Goal: Task Accomplishment & Management: Complete application form

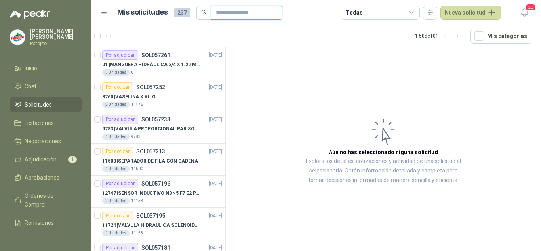
click at [221, 9] on input "text" at bounding box center [243, 12] width 55 height 13
click at [437, 8] on button "button" at bounding box center [430, 13] width 14 height 14
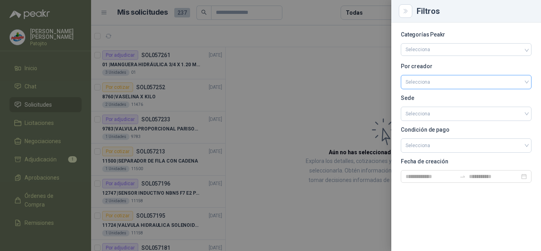
click at [449, 77] on input "search" at bounding box center [465, 81] width 121 height 12
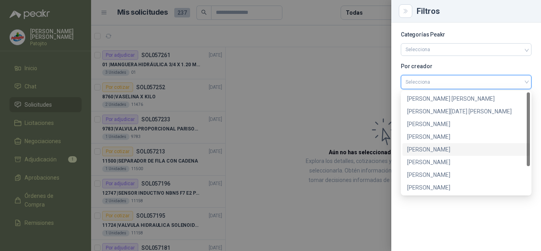
click at [431, 148] on div "[PERSON_NAME]" at bounding box center [466, 149] width 118 height 9
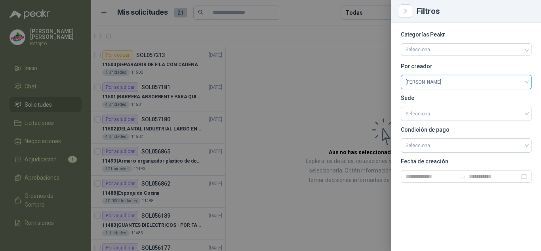
click at [291, 105] on div at bounding box center [270, 125] width 541 height 251
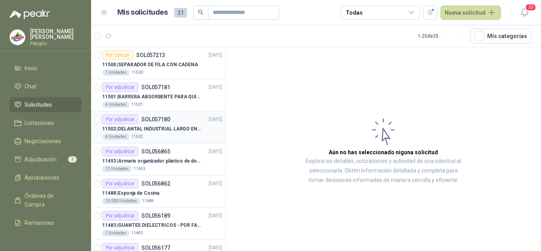
click at [144, 129] on p "11502 | DELANTAL INDUSTRIAL LARGO EN PVC COLOR AMARILLO" at bounding box center [151, 129] width 99 height 8
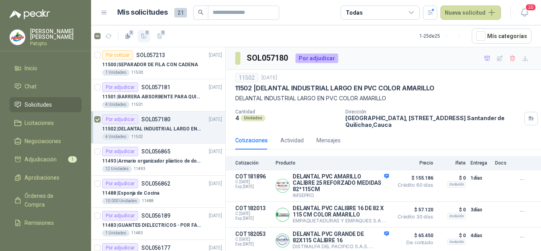
click at [143, 37] on icon "button" at bounding box center [144, 36] width 6 height 4
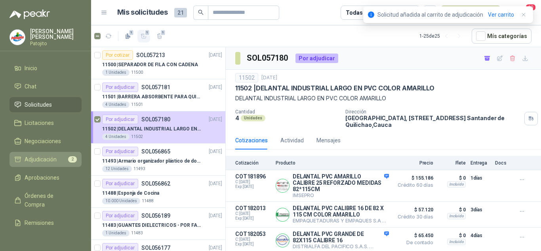
click at [49, 159] on span "Adjudicación" at bounding box center [41, 159] width 32 height 9
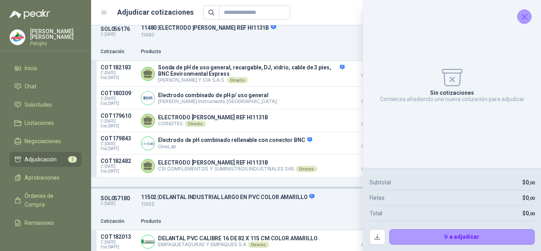
scroll to position [13, 0]
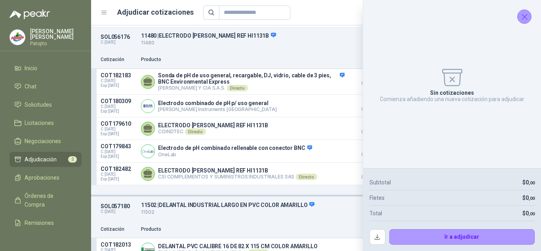
click at [524, 19] on icon "Cerrar" at bounding box center [524, 17] width 10 height 10
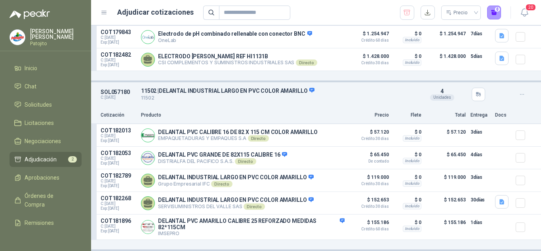
scroll to position [132, 0]
click at [495, 13] on button "1" at bounding box center [494, 13] width 14 height 14
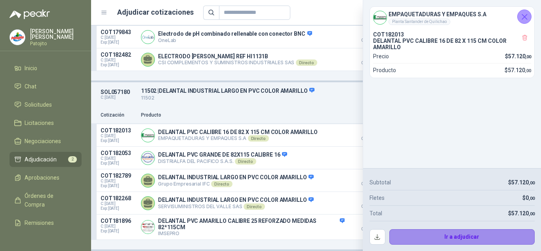
click at [446, 234] on button "Ir a adjudicar" at bounding box center [462, 237] width 146 height 16
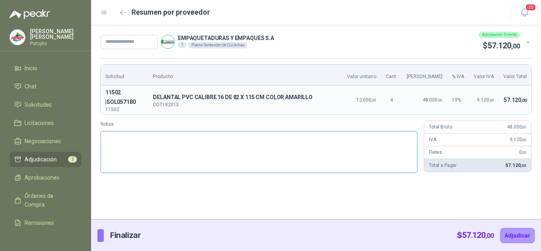
click at [347, 132] on textarea "Notas" at bounding box center [259, 152] width 317 height 42
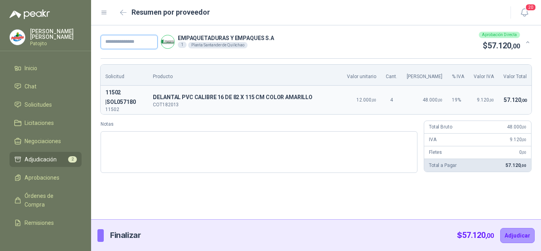
click at [143, 40] on input "text" at bounding box center [129, 42] width 57 height 14
paste input "*****"
type input "*****"
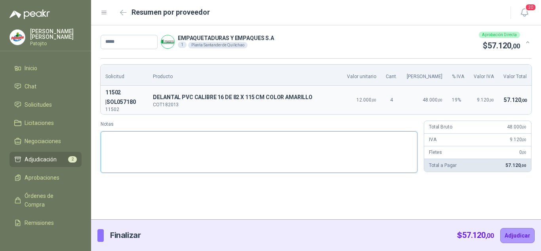
click at [163, 145] on textarea "Notas" at bounding box center [259, 152] width 317 height 42
type textarea "*"
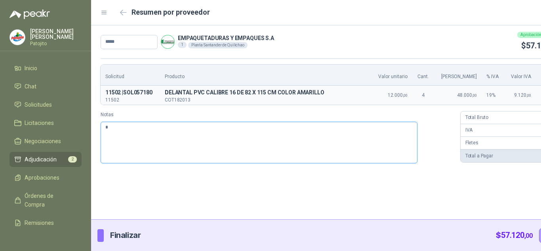
type textarea "**"
type textarea "***"
type textarea "****"
type textarea "*****"
type textarea "******"
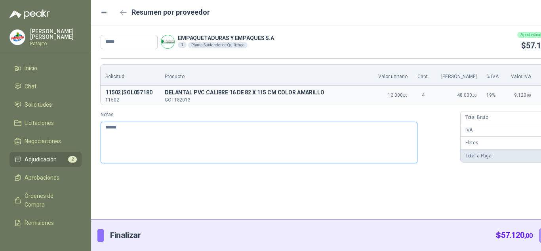
type textarea "*******"
type textarea "*********"
type textarea "*******"
type textarea "*********"
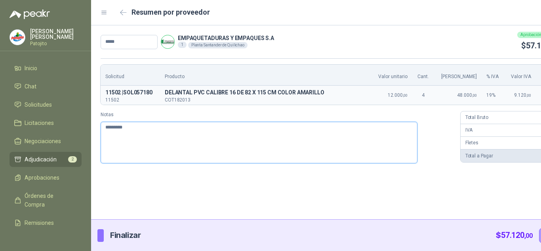
type textarea "**********"
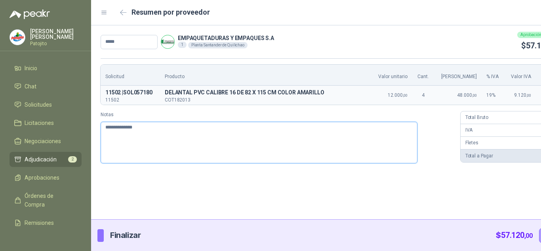
type textarea "**********"
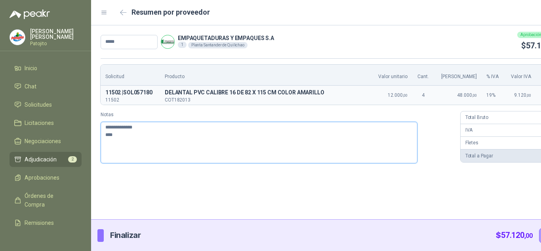
type textarea "**********"
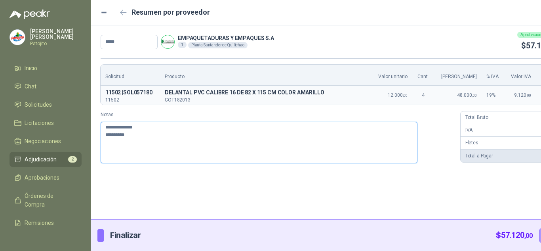
type textarea "**********"
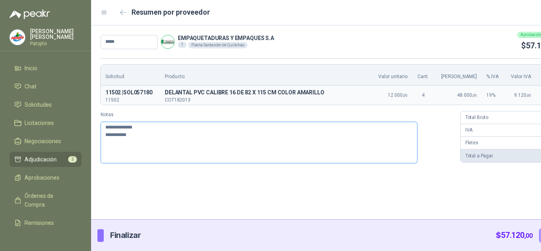
type textarea "**********"
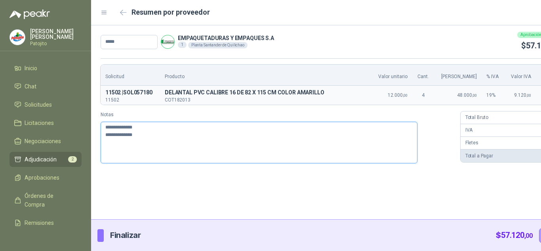
type textarea "**********"
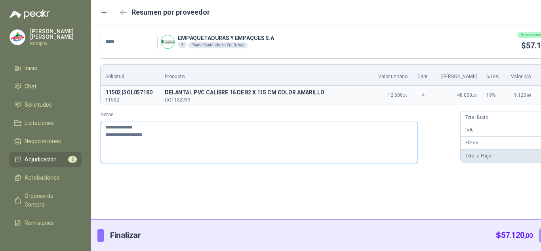
type textarea "**********"
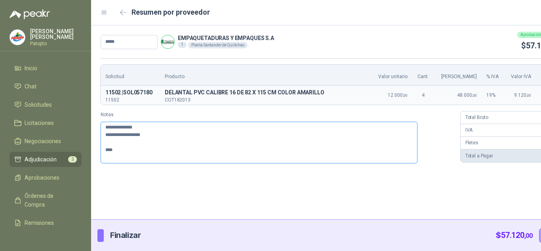
type textarea "**********"
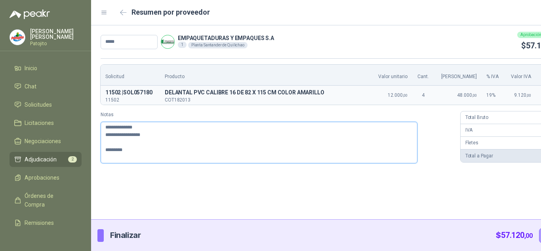
type textarea "**********"
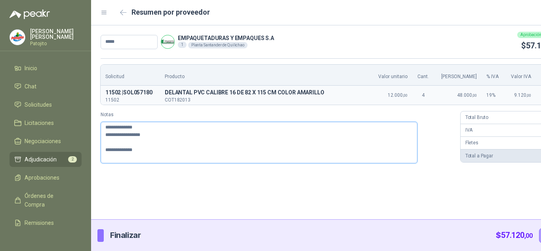
type textarea "**********"
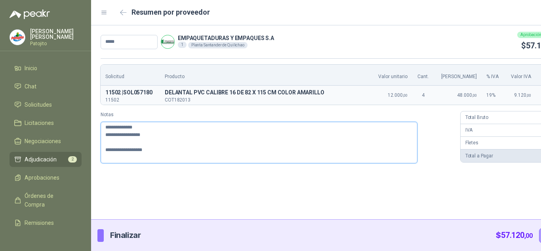
type textarea "**********"
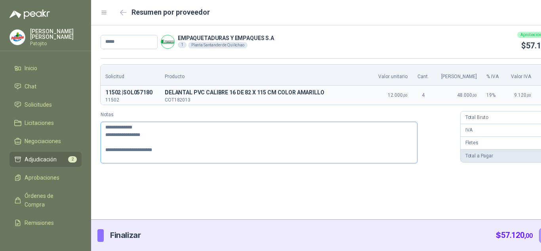
type textarea "**********"
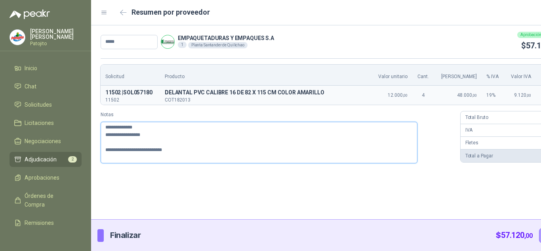
type textarea "**********"
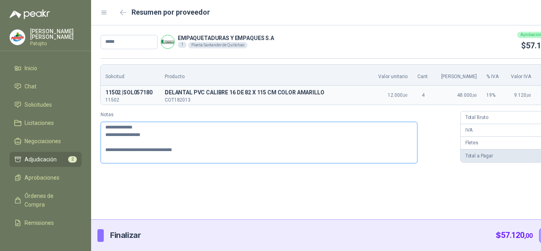
type textarea "**********"
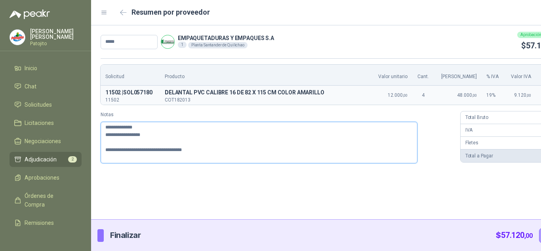
type textarea "**********"
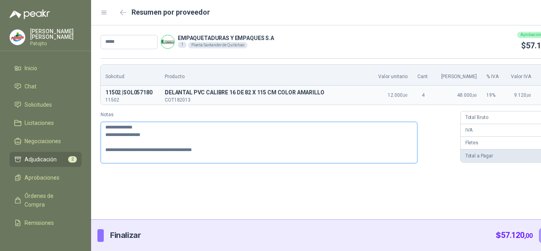
type textarea "**********"
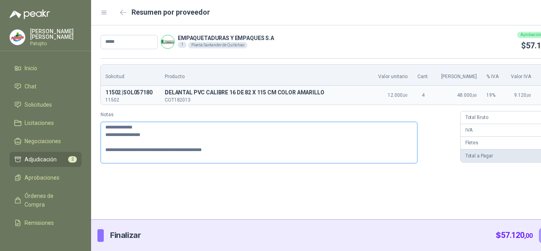
type textarea "**********"
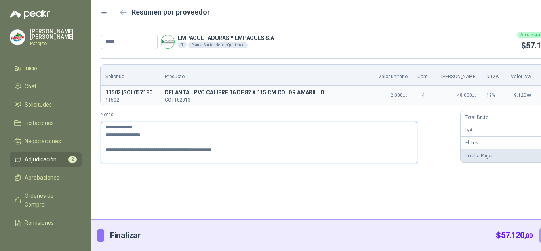
type textarea "**********"
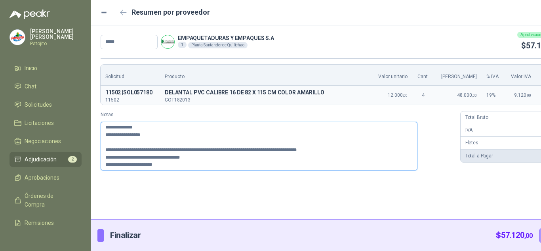
scroll to position [5, 0]
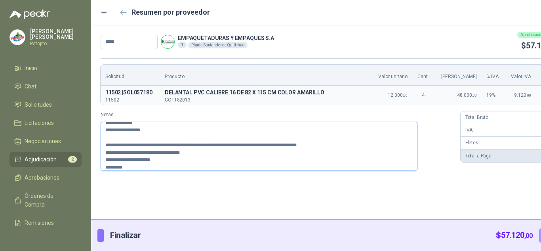
paste textarea "**********"
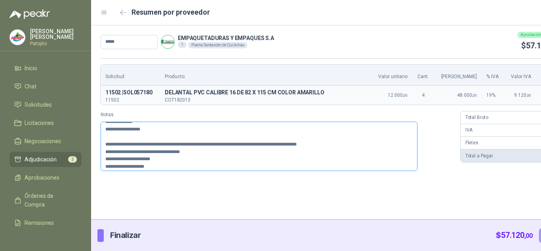
scroll to position [7, 0]
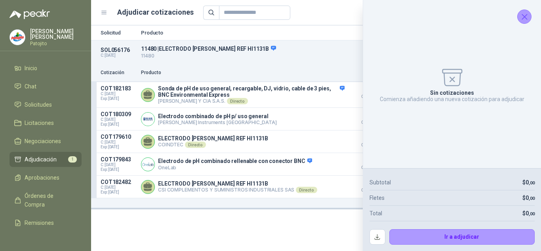
click at [523, 16] on icon "Cerrar" at bounding box center [524, 17] width 10 height 10
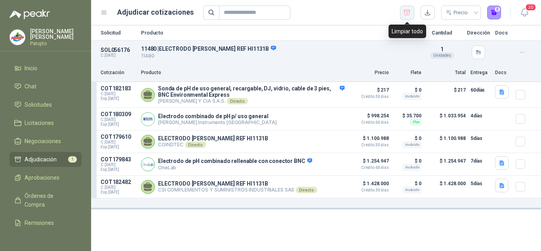
click at [410, 15] on icon "button" at bounding box center [407, 13] width 8 height 8
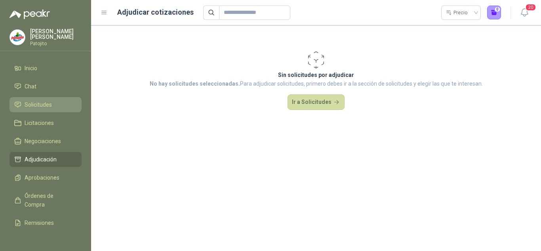
click at [45, 103] on span "Solicitudes" at bounding box center [38, 104] width 27 height 9
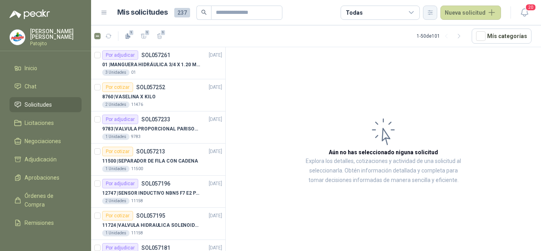
click at [426, 13] on button "button" at bounding box center [430, 13] width 14 height 14
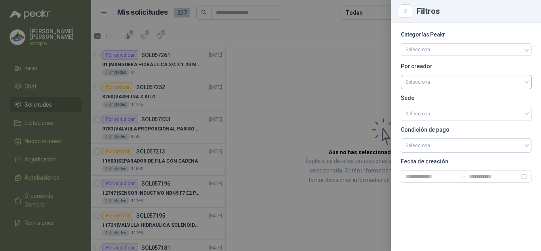
click at [437, 89] on div "Selecciona" at bounding box center [466, 82] width 131 height 14
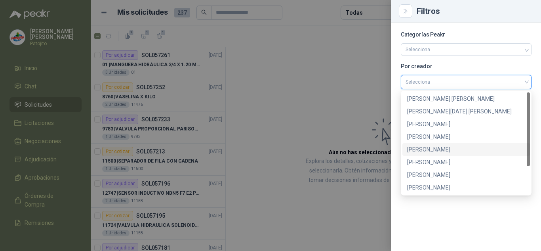
click at [431, 148] on div "[PERSON_NAME]" at bounding box center [466, 149] width 118 height 9
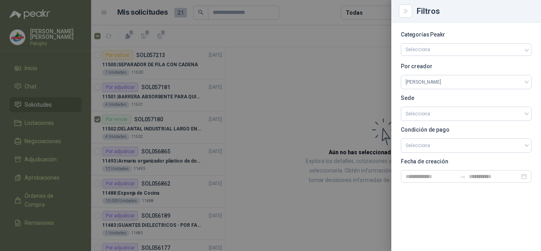
click at [296, 94] on div at bounding box center [270, 125] width 541 height 251
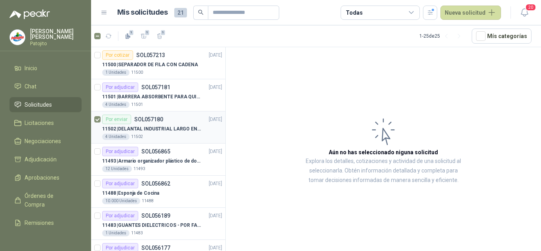
click at [96, 123] on div at bounding box center [97, 126] width 6 height 25
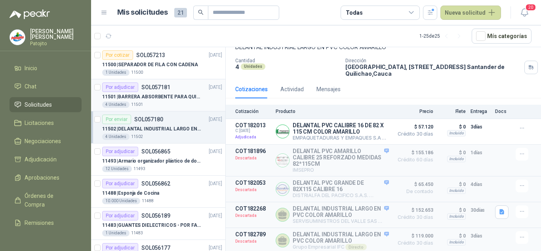
click at [157, 97] on p "11501 | BARRERA ABSORBENTE PARA QUIMICOS (DERRAME DE HIPOCLORITO)" at bounding box center [151, 97] width 99 height 8
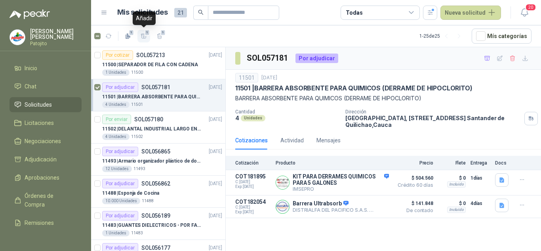
click at [143, 35] on icon "button" at bounding box center [144, 36] width 7 height 7
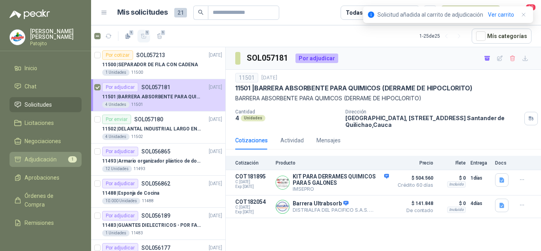
click at [42, 153] on link "Adjudicación 1" at bounding box center [46, 159] width 72 height 15
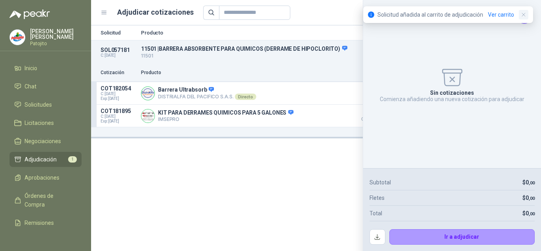
click at [521, 14] on icon "button" at bounding box center [523, 14] width 7 height 7
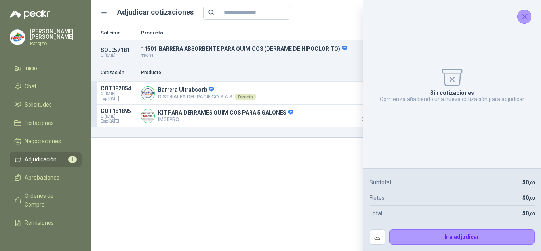
click at [519, 18] on icon "Cerrar" at bounding box center [524, 17] width 10 height 10
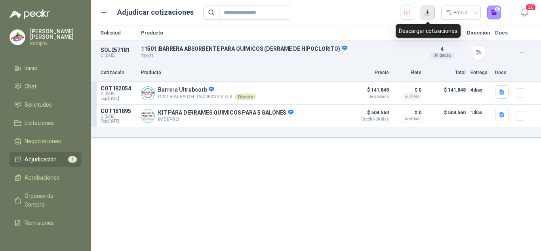
click at [429, 12] on button "button" at bounding box center [427, 13] width 14 height 14
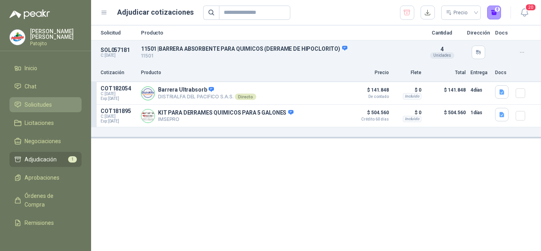
click at [37, 106] on span "Solicitudes" at bounding box center [38, 104] width 27 height 9
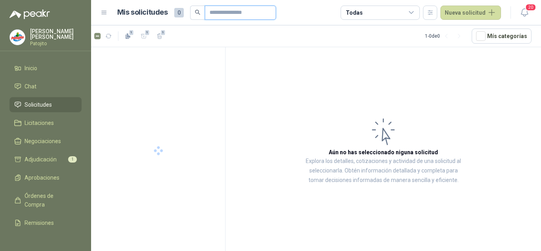
click at [217, 14] on input "text" at bounding box center [236, 12] width 55 height 13
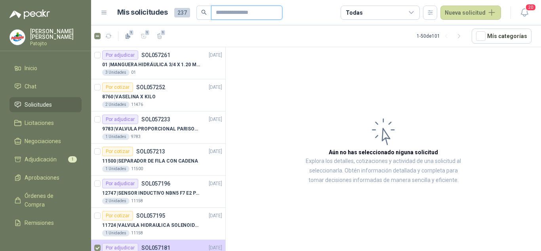
paste input "*****"
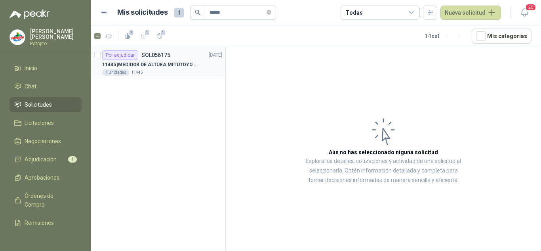
click at [152, 67] on p "11445 | MEDIDOR DE ALTURA MITUTOYO QM-Height 518-245" at bounding box center [151, 65] width 99 height 8
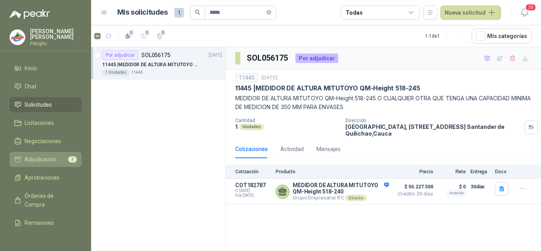
click at [53, 156] on span "Adjudicación" at bounding box center [41, 159] width 32 height 9
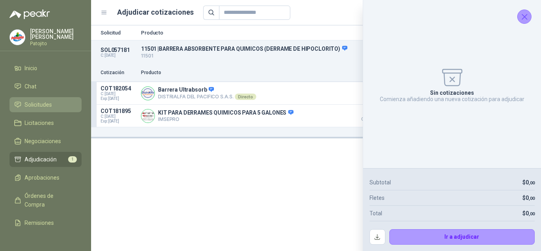
click at [42, 101] on span "Solicitudes" at bounding box center [38, 104] width 27 height 9
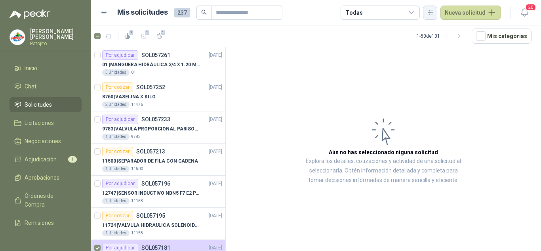
click at [428, 15] on button "button" at bounding box center [430, 13] width 14 height 14
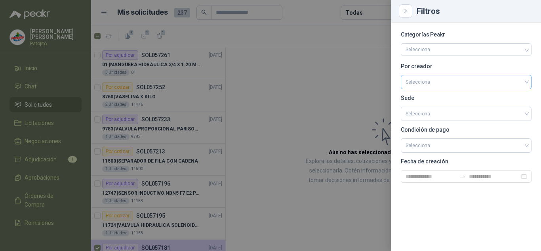
click at [429, 81] on input "search" at bounding box center [465, 81] width 121 height 12
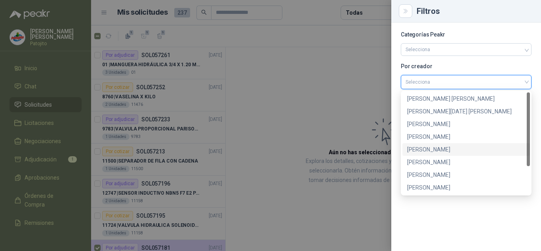
click at [429, 149] on div "[PERSON_NAME]" at bounding box center [466, 149] width 118 height 9
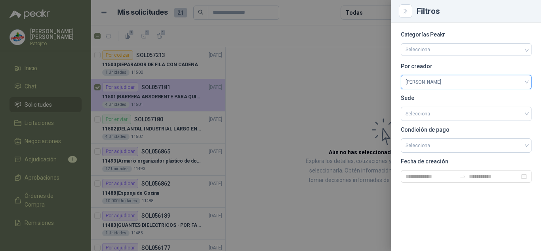
click at [99, 87] on div at bounding box center [270, 125] width 541 height 251
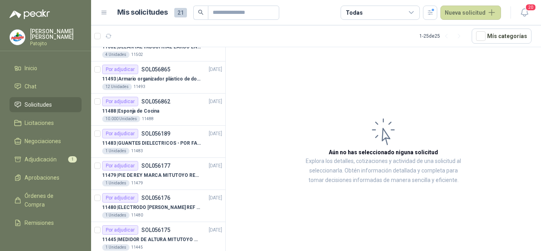
scroll to position [79, 0]
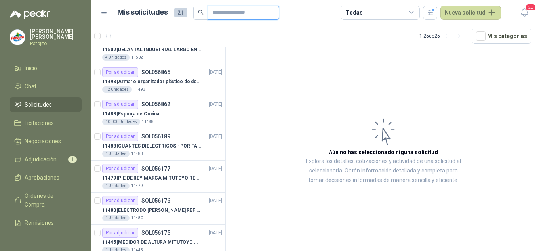
click at [266, 13] on input "text" at bounding box center [240, 12] width 55 height 13
paste input "*****"
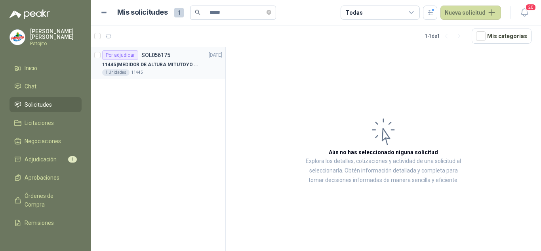
click at [147, 67] on p "11445 | MEDIDOR DE ALTURA MITUTOYO QM-Height 518-245" at bounding box center [151, 65] width 99 height 8
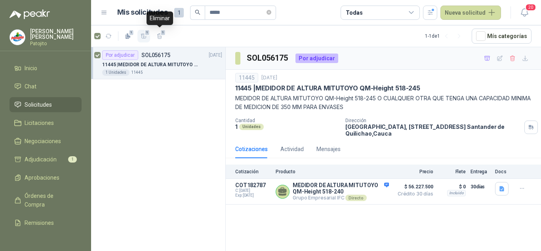
click at [144, 36] on icon "button" at bounding box center [144, 36] width 6 height 4
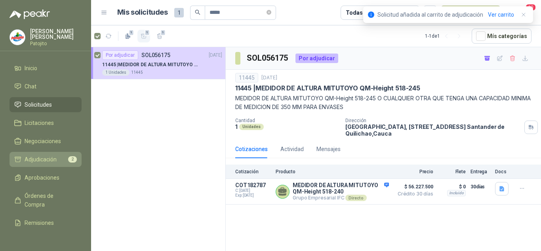
click at [51, 156] on span "Adjudicación" at bounding box center [41, 159] width 32 height 9
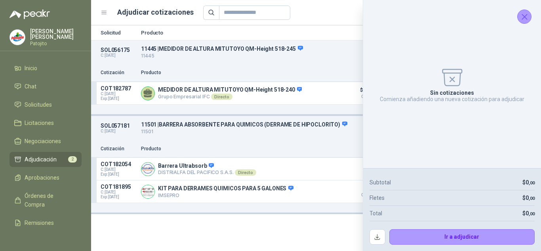
click at [521, 13] on icon "Cerrar" at bounding box center [524, 17] width 10 height 10
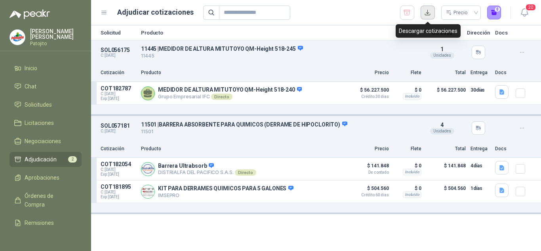
click at [430, 14] on button "button" at bounding box center [427, 13] width 14 height 14
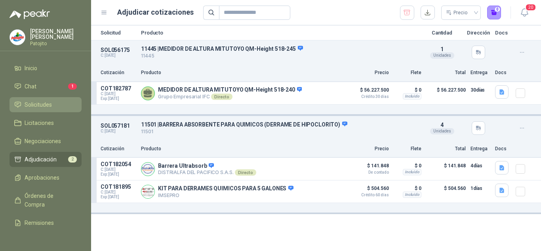
click at [40, 105] on span "Solicitudes" at bounding box center [38, 104] width 27 height 9
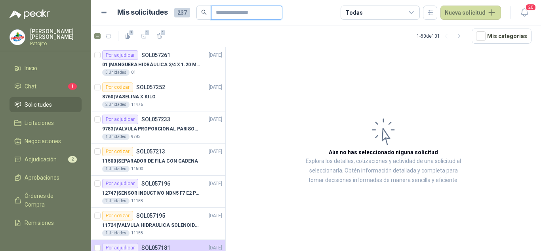
click at [227, 14] on input "text" at bounding box center [243, 12] width 55 height 13
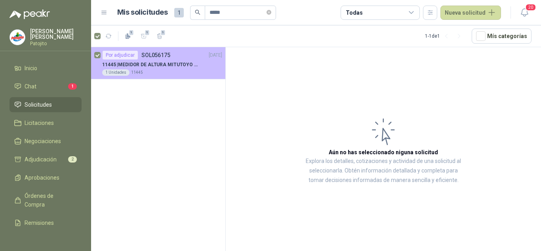
click at [182, 53] on div "Por adjudicar SOL056175 16/09/25" at bounding box center [162, 55] width 120 height 10
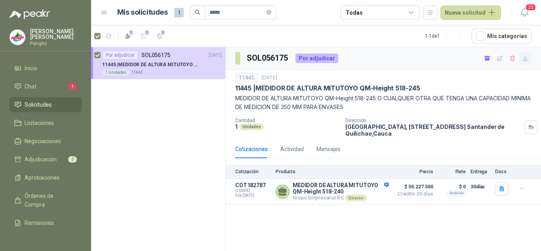
click at [524, 59] on icon "button" at bounding box center [525, 58] width 5 height 5
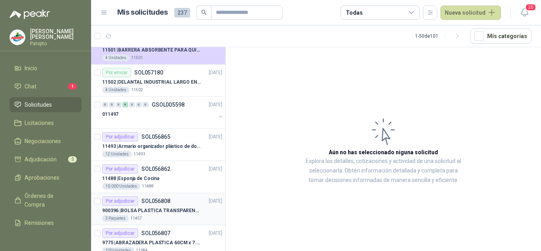
scroll to position [317, 0]
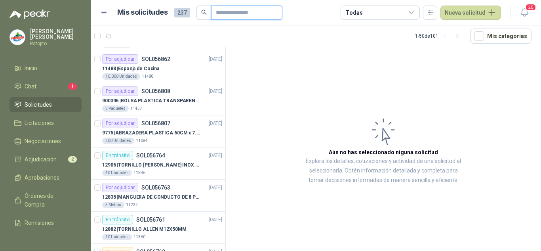
click at [226, 16] on input "text" at bounding box center [243, 12] width 55 height 13
click at [47, 84] on li "Chat 1" at bounding box center [45, 86] width 63 height 9
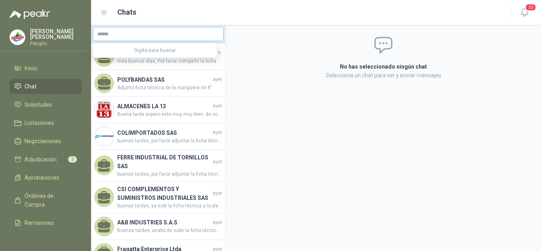
click at [150, 34] on input "text" at bounding box center [158, 33] width 130 height 13
type input "*****"
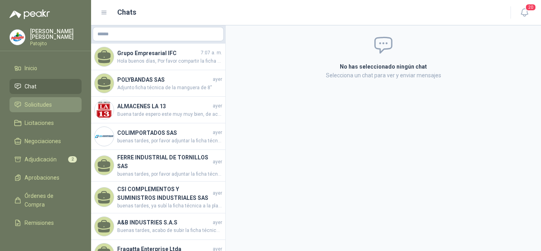
click at [34, 100] on span "Solicitudes" at bounding box center [38, 104] width 27 height 9
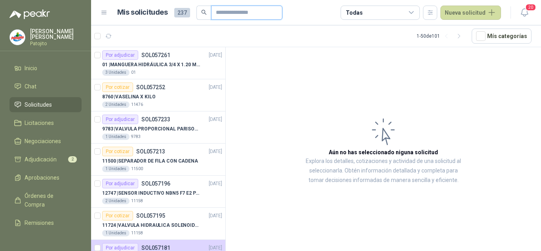
click at [230, 14] on input "text" at bounding box center [243, 12] width 55 height 13
type input "*****"
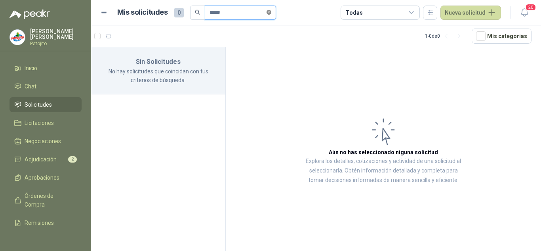
click at [271, 11] on icon "close-circle" at bounding box center [268, 12] width 5 height 5
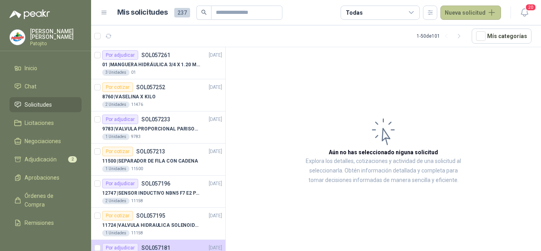
click at [472, 8] on button "Nueva solicitud" at bounding box center [470, 13] width 61 height 14
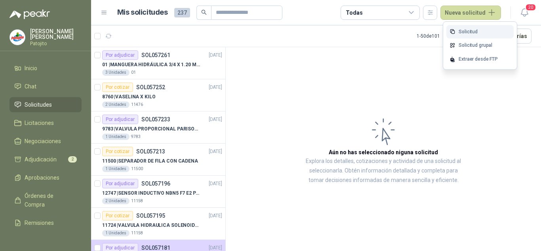
click at [460, 29] on link "Solicitud" at bounding box center [479, 32] width 67 height 14
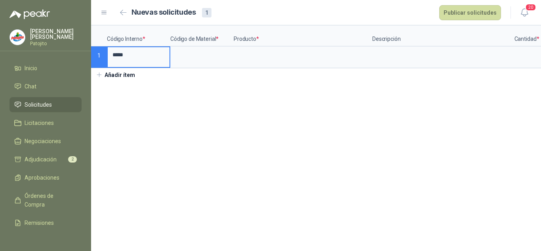
type input "*****"
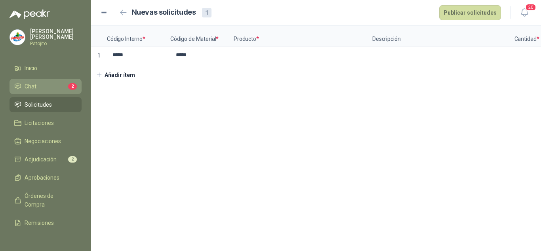
click at [37, 85] on li "Chat 2" at bounding box center [45, 86] width 63 height 9
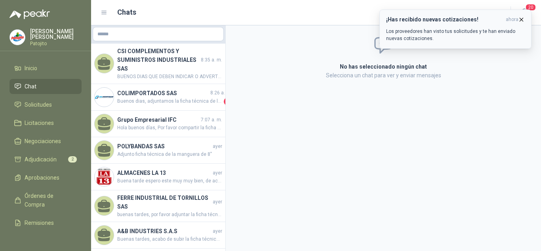
click at [521, 21] on icon "button" at bounding box center [521, 19] width 7 height 7
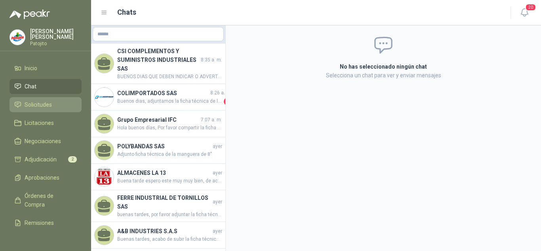
click at [47, 100] on span "Solicitudes" at bounding box center [38, 104] width 27 height 9
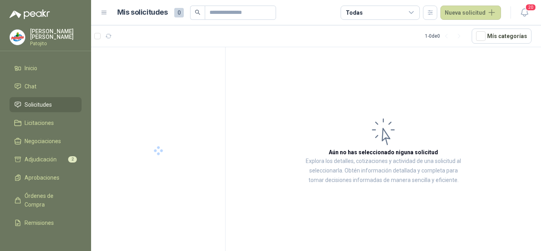
click at [10, 97] on link "Solicitudes" at bounding box center [46, 104] width 72 height 15
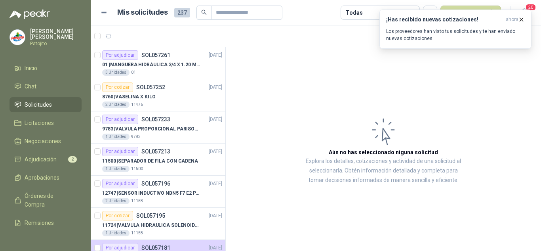
click at [346, 68] on article "Aún no has seleccionado niguna solicitud Explora los detalles, cotizaciones y a…" at bounding box center [383, 150] width 315 height 206
click at [519, 19] on icon "button" at bounding box center [521, 19] width 7 height 7
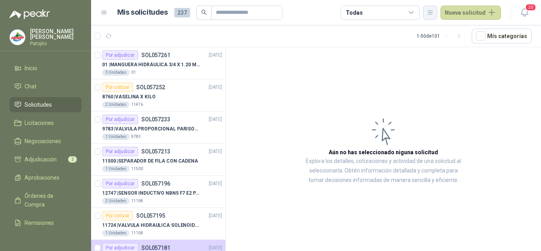
click at [436, 14] on button "button" at bounding box center [430, 13] width 14 height 14
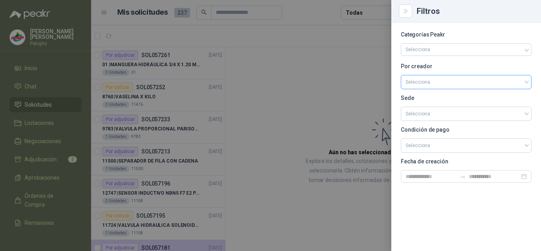
click at [434, 78] on input "search" at bounding box center [465, 81] width 121 height 12
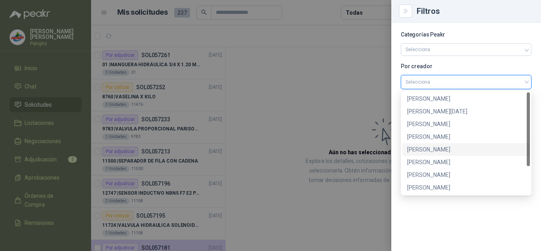
click at [426, 145] on div "[PERSON_NAME]" at bounding box center [466, 149] width 118 height 9
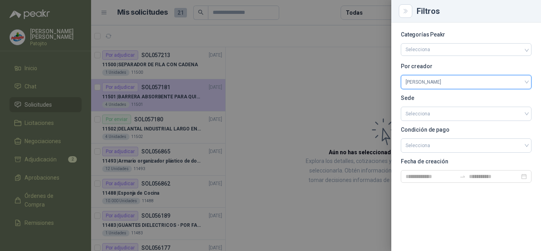
click at [175, 65] on div at bounding box center [270, 125] width 541 height 251
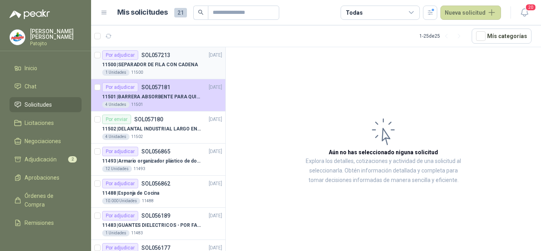
click at [165, 66] on p "11500 | SEPARADOR DE FILA CON CADENA" at bounding box center [150, 65] width 96 height 8
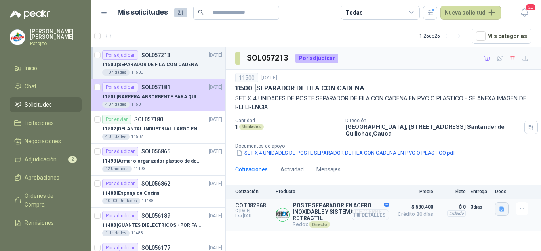
click at [503, 210] on icon "button" at bounding box center [501, 208] width 5 height 5
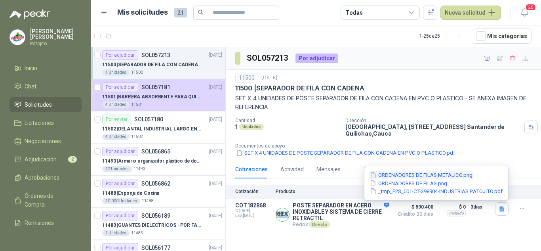
click at [414, 175] on button "ORDENADORES DE FILAS METALICO.png" at bounding box center [421, 175] width 104 height 8
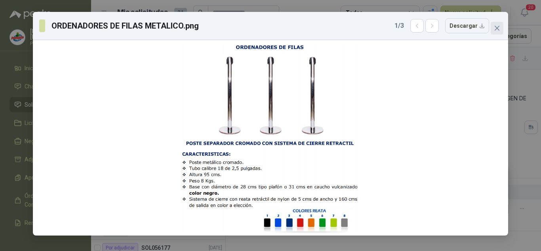
click at [496, 30] on icon "close" at bounding box center [497, 28] width 6 height 6
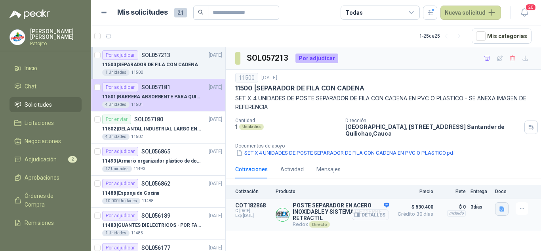
click at [496, 210] on button "button" at bounding box center [501, 208] width 13 height 13
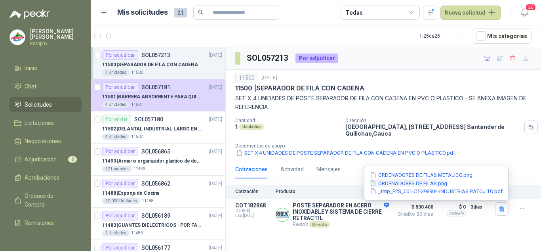
click at [420, 183] on button "ORDENADORES DE FILAS.png" at bounding box center [408, 183] width 79 height 8
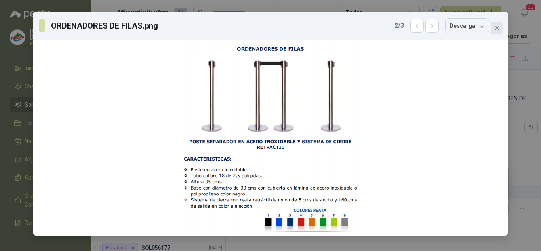
click at [495, 33] on button "Close" at bounding box center [496, 28] width 13 height 13
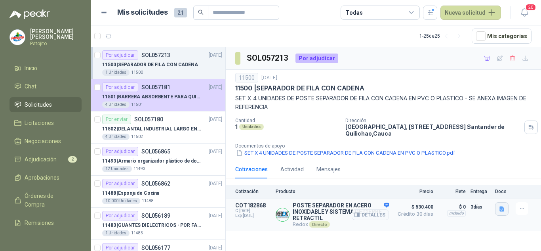
click at [500, 211] on icon "button" at bounding box center [501, 208] width 5 height 5
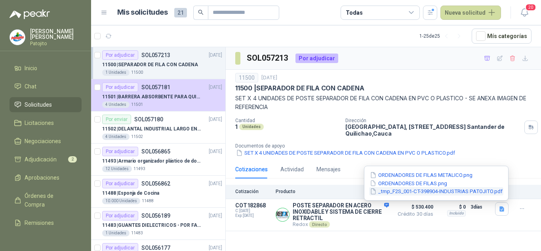
click at [433, 191] on button "_tmp_F2S_001-CT-398904-INDUSTRIAS PATOJITO.pdf" at bounding box center [436, 191] width 134 height 8
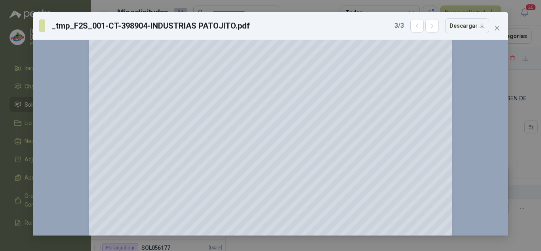
scroll to position [79, 0]
click at [501, 24] on button "Close" at bounding box center [496, 28] width 13 height 13
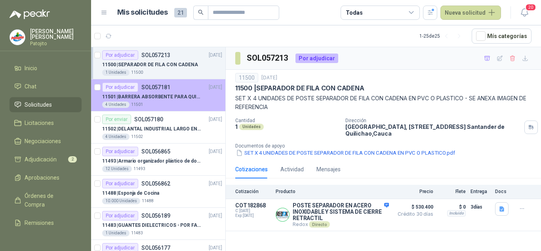
click at [162, 102] on div "4 Unidades 11501" at bounding box center [162, 104] width 120 height 6
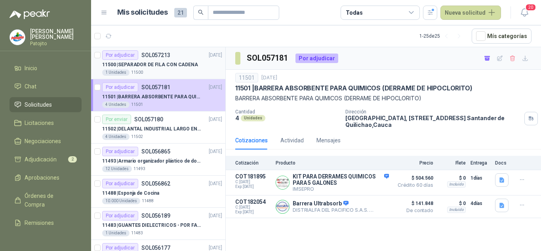
click at [175, 68] on p "11500 | SEPARADOR DE FILA CON CADENA" at bounding box center [150, 65] width 96 height 8
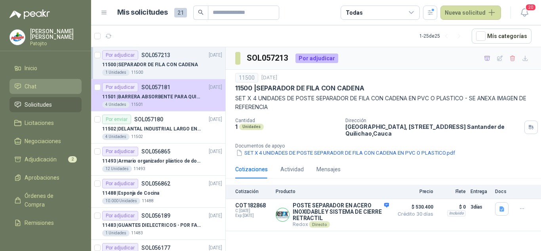
click at [36, 87] on li "Chat" at bounding box center [45, 86] width 63 height 9
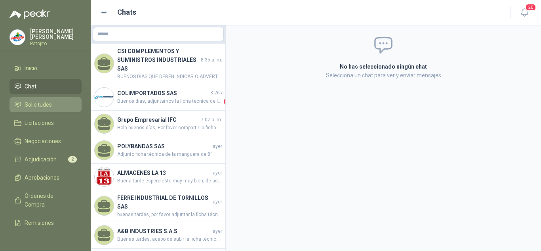
click at [48, 102] on span "Solicitudes" at bounding box center [38, 104] width 27 height 9
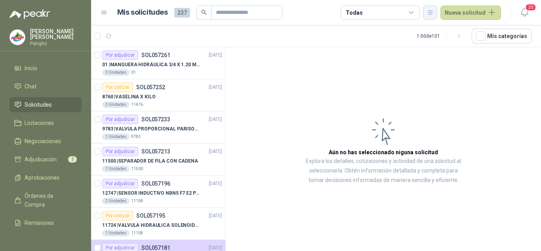
click at [433, 9] on icon "button" at bounding box center [430, 12] width 7 height 7
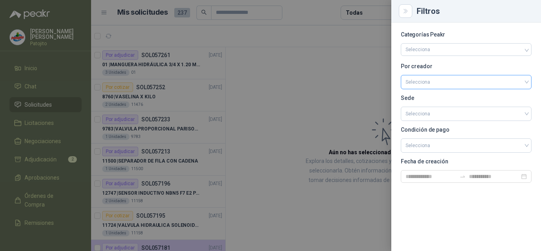
click at [435, 81] on input "search" at bounding box center [465, 81] width 121 height 12
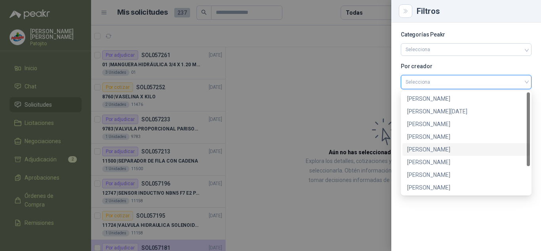
click at [433, 146] on div "[PERSON_NAME]" at bounding box center [466, 149] width 118 height 9
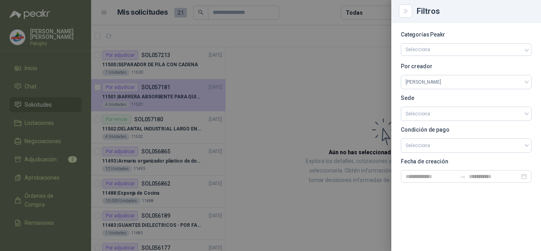
click at [270, 105] on div at bounding box center [270, 125] width 541 height 251
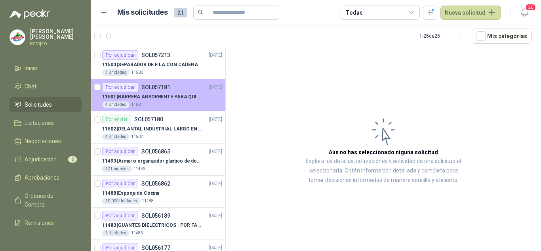
click at [173, 93] on p "11501 | BARRERA ABSORBENTE PARA QUIMICOS (DERRAME DE HIPOCLORITO)" at bounding box center [151, 97] width 99 height 8
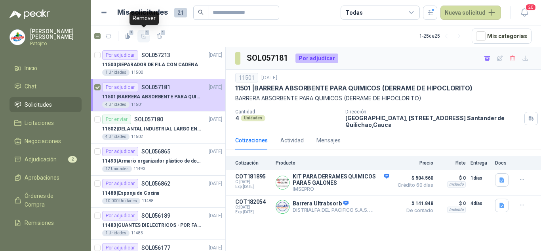
click at [146, 31] on span "1" at bounding box center [147, 32] width 6 height 6
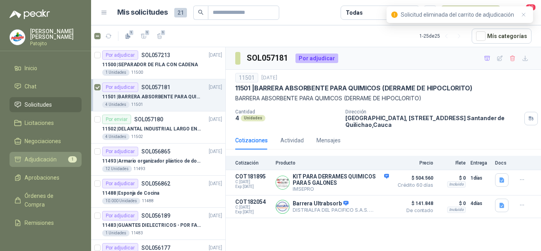
click at [48, 160] on span "Adjudicación" at bounding box center [41, 159] width 32 height 9
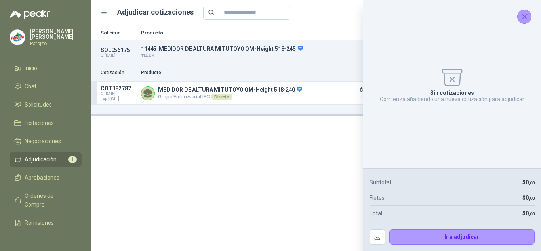
click at [524, 18] on icon "Cerrar" at bounding box center [524, 17] width 10 height 10
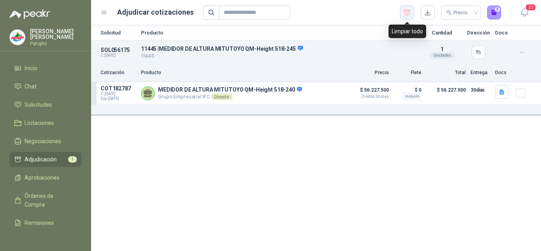
click at [406, 11] on icon "button" at bounding box center [407, 13] width 8 height 8
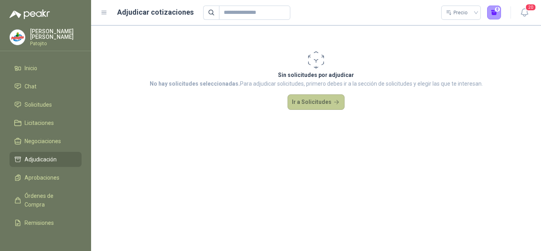
click at [308, 101] on button "Ir a Solicitudes" at bounding box center [315, 102] width 57 height 16
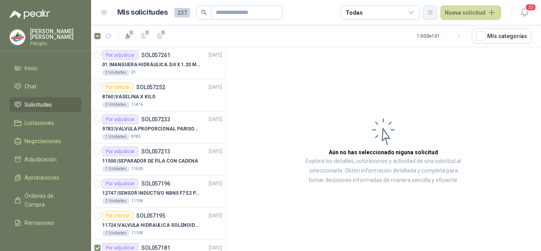
click at [431, 11] on icon "button" at bounding box center [430, 12] width 7 height 7
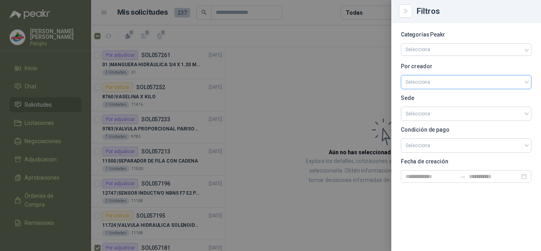
click at [426, 76] on input "search" at bounding box center [465, 81] width 121 height 12
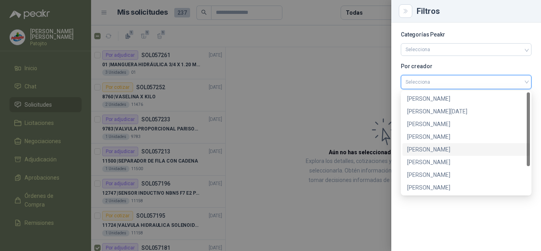
click at [434, 148] on div "[PERSON_NAME]" at bounding box center [466, 149] width 118 height 9
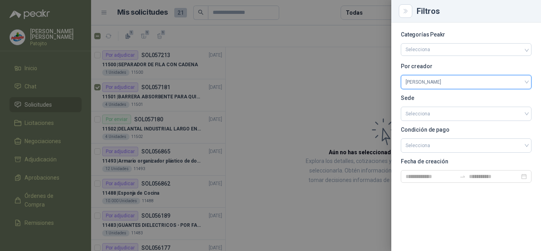
click at [359, 118] on div at bounding box center [270, 125] width 541 height 251
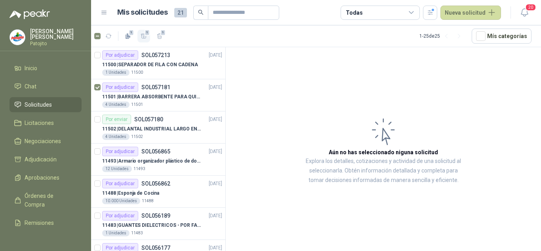
click at [146, 33] on span "1" at bounding box center [147, 32] width 6 height 6
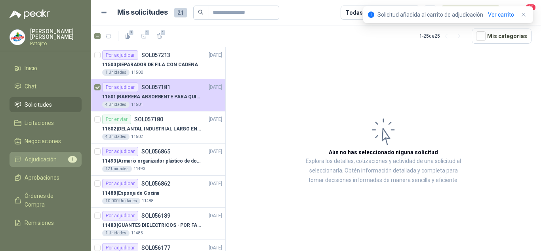
click at [43, 160] on span "Adjudicación" at bounding box center [41, 159] width 32 height 9
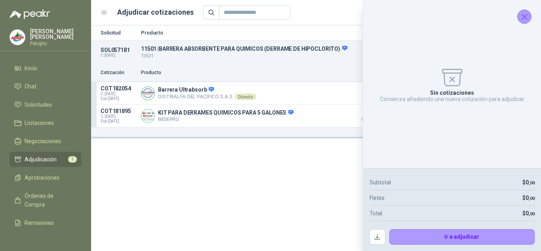
click at [524, 19] on icon "Cerrar" at bounding box center [524, 17] width 10 height 10
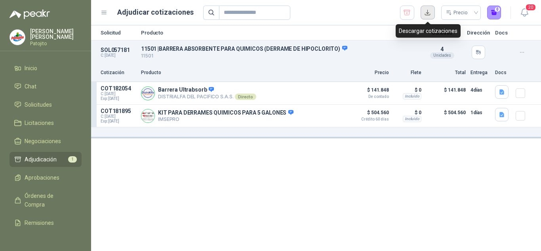
click at [424, 17] on button "button" at bounding box center [427, 13] width 14 height 14
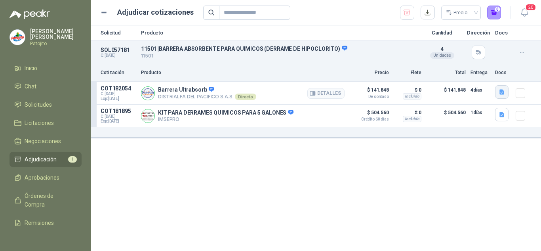
click at [503, 92] on icon "button" at bounding box center [501, 91] width 5 height 5
click at [444, 75] on button "Hoja-de-seguridad-Ultrabsorb.pdf" at bounding box center [458, 74] width 89 height 8
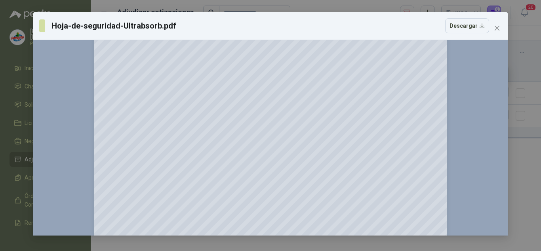
scroll to position [1227, 0]
click at [494, 25] on icon "close" at bounding box center [497, 28] width 6 height 6
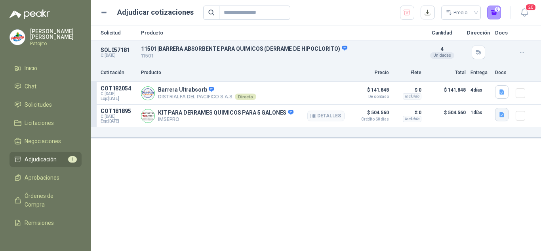
click at [498, 113] on button "button" at bounding box center [501, 114] width 13 height 13
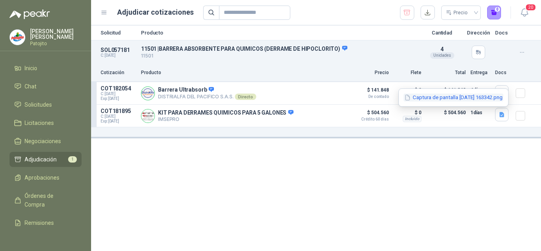
click at [409, 98] on button "Captura de pantalla [DATE] 163342.png" at bounding box center [453, 97] width 100 height 8
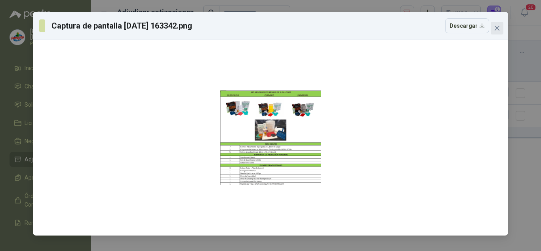
click at [496, 25] on button "Close" at bounding box center [496, 28] width 13 height 13
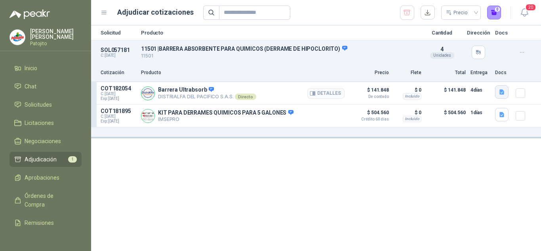
click at [495, 93] on button "button" at bounding box center [501, 91] width 13 height 13
click at [452, 76] on button "Hoja-de-seguridad-Ultrabsorb.pdf" at bounding box center [458, 74] width 89 height 8
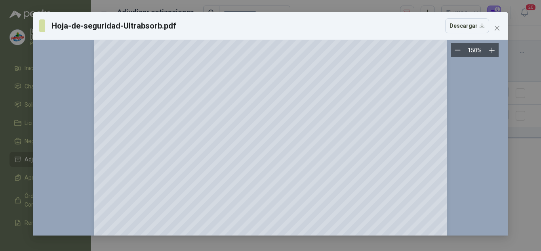
scroll to position [0, 0]
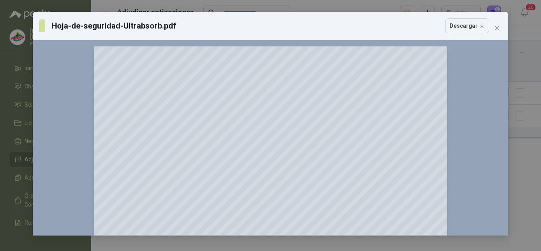
click at [518, 59] on div "Hoja-de-seguridad-Ultrabsorb.pdf Descargar 150 %" at bounding box center [270, 125] width 541 height 251
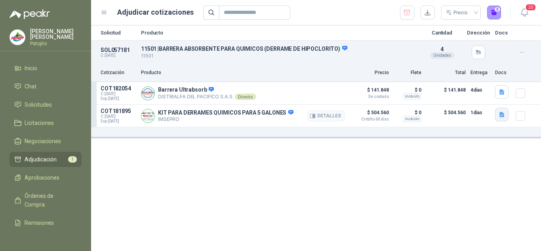
click at [498, 114] on button "button" at bounding box center [501, 114] width 13 height 13
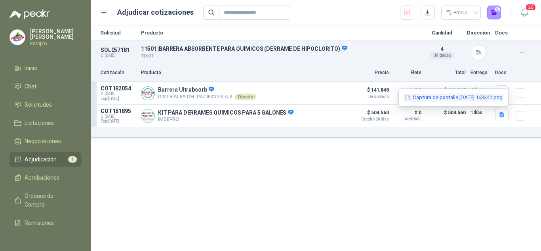
click at [417, 95] on button "Captura de pantalla [DATE] 163342.png" at bounding box center [453, 97] width 100 height 8
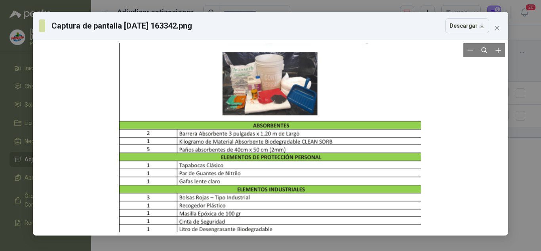
drag, startPoint x: 314, startPoint y: 140, endPoint x: 313, endPoint y: 75, distance: 64.5
click at [313, 75] on div at bounding box center [269, 106] width 302 height 283
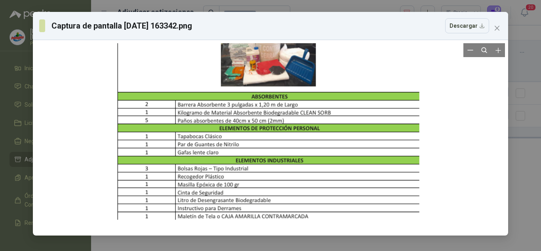
drag, startPoint x: 293, startPoint y: 114, endPoint x: 291, endPoint y: 85, distance: 29.0
click at [291, 85] on div at bounding box center [268, 77] width 302 height 283
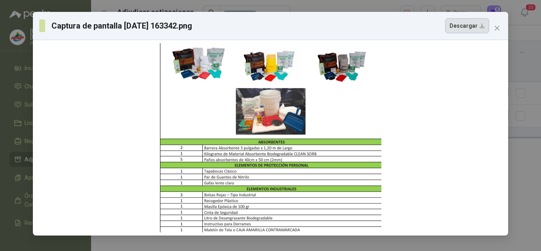
drag, startPoint x: 311, startPoint y: 84, endPoint x: 465, endPoint y: 23, distance: 166.0
click at [465, 23] on button "Descargar" at bounding box center [467, 25] width 44 height 15
click at [499, 27] on body "[PERSON_NAME] Inicio Chat Solicitudes Licitaciones Negociaciones Adjudicación 1…" at bounding box center [270, 125] width 541 height 251
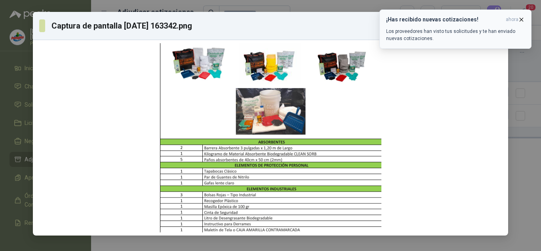
click at [523, 19] on icon "button" at bounding box center [521, 19] width 7 height 7
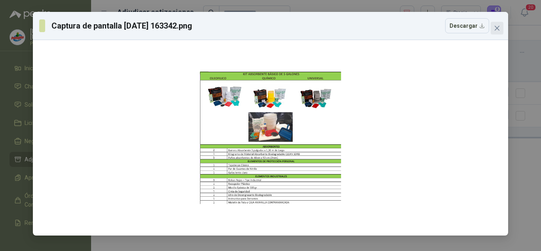
click at [500, 25] on icon "close" at bounding box center [497, 28] width 6 height 6
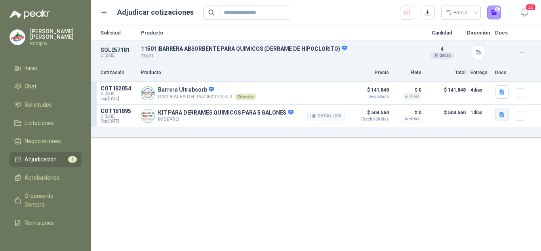
click at [500, 116] on icon "button" at bounding box center [501, 114] width 5 height 5
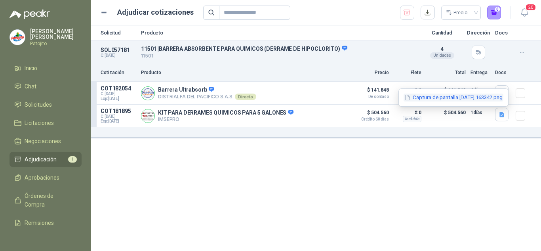
click at [429, 95] on button "Captura de pantalla [DATE] 163342.png" at bounding box center [453, 97] width 100 height 8
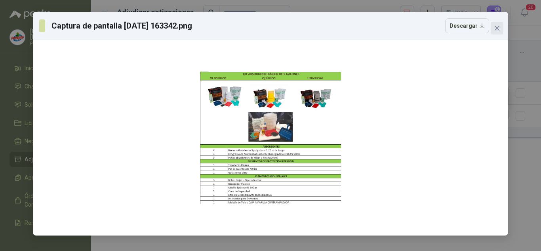
click at [500, 23] on button "Close" at bounding box center [496, 28] width 13 height 13
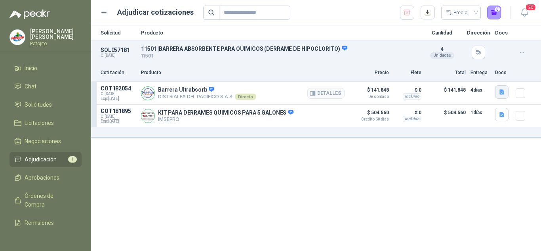
click at [498, 91] on button "button" at bounding box center [501, 91] width 13 height 13
click at [441, 74] on button "Hoja-de-seguridad-Ultrabsorb.pdf" at bounding box center [458, 74] width 89 height 8
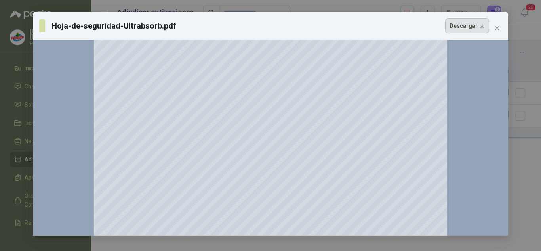
scroll to position [792, 0]
click at [457, 24] on button "Descargar" at bounding box center [467, 25] width 44 height 15
click at [495, 29] on icon "close" at bounding box center [497, 28] width 6 height 6
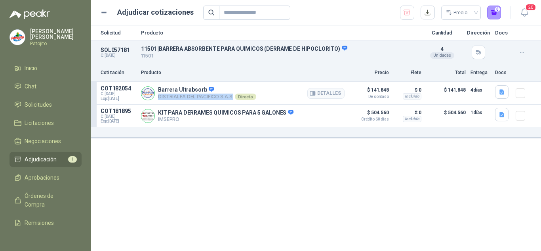
drag, startPoint x: 156, startPoint y: 96, endPoint x: 236, endPoint y: 96, distance: 80.0
click at [236, 96] on div "Barrera Ultrabsorb DISTRIALFA [PERSON_NAME] S.A.S. Directo Detalles" at bounding box center [242, 93] width 203 height 16
copy p "DISTRIALFA DEL PACIFICO S.A.S."
click at [498, 91] on icon "button" at bounding box center [501, 92] width 7 height 7
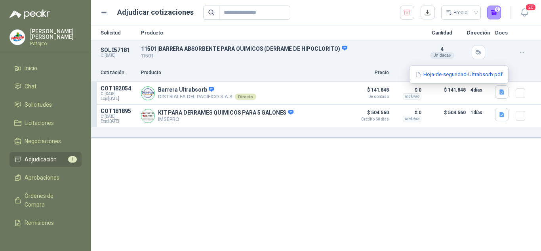
click at [446, 69] on div "Hoja-de-seguridad-Ultrabsorb.pdf" at bounding box center [458, 74] width 99 height 19
click at [447, 75] on button "Hoja-de-seguridad-Ultrabsorb.pdf" at bounding box center [458, 74] width 89 height 8
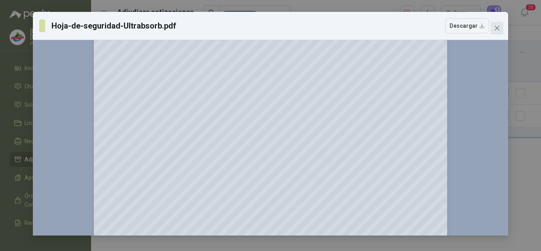
click at [497, 30] on icon "close" at bounding box center [497, 28] width 6 height 6
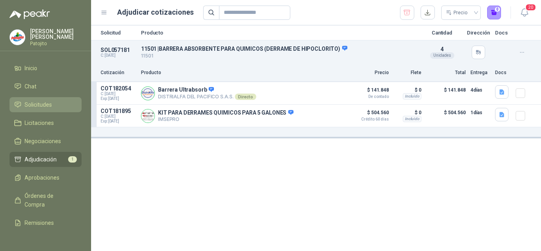
click at [38, 101] on span "Solicitudes" at bounding box center [38, 104] width 27 height 9
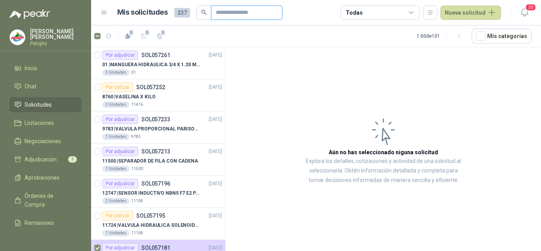
click at [220, 17] on input "text" at bounding box center [243, 12] width 55 height 13
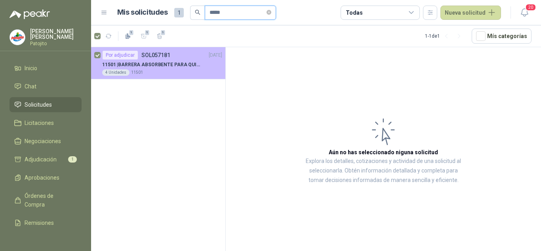
type input "*****"
click at [161, 59] on div "Por adjudicar SOL057181" at bounding box center [136, 55] width 68 height 10
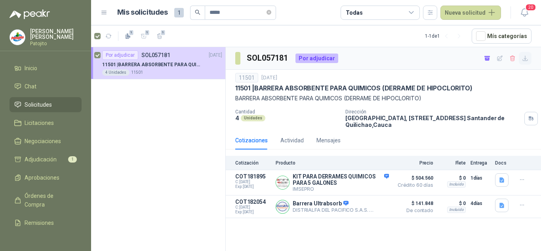
click at [523, 57] on icon "button" at bounding box center [525, 58] width 7 height 7
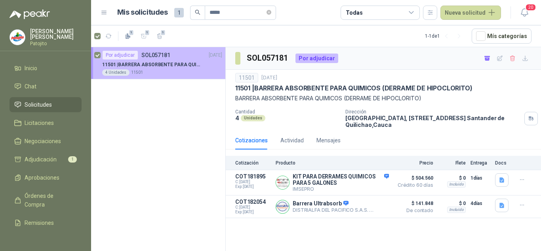
click at [95, 58] on div at bounding box center [97, 62] width 6 height 25
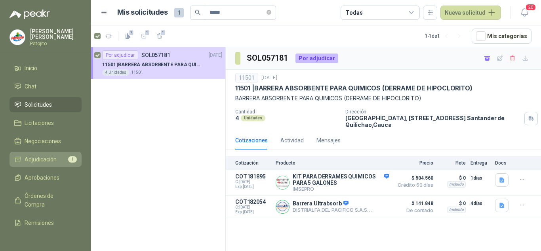
click at [49, 155] on span "Adjudicación" at bounding box center [41, 159] width 32 height 9
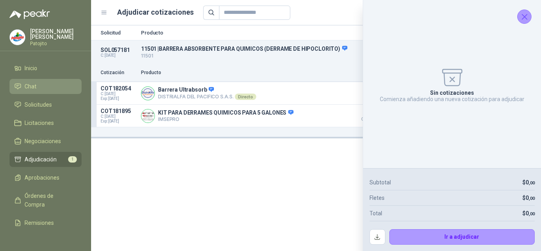
click at [47, 84] on li "Chat" at bounding box center [45, 86] width 63 height 9
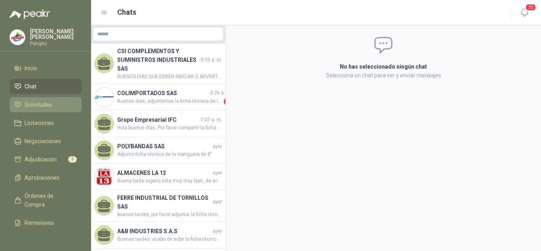
click at [42, 101] on span "Solicitudes" at bounding box center [38, 104] width 27 height 9
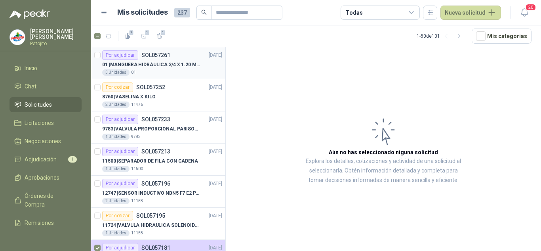
click at [152, 70] on div "3 Unidades 01" at bounding box center [162, 72] width 120 height 6
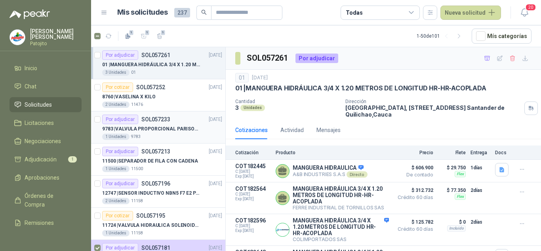
click at [162, 129] on p "9783 | VALVULA PROPORCIONAL PARISON 0811404612 / 4WRPEH6C4 [PERSON_NAME]" at bounding box center [151, 129] width 99 height 8
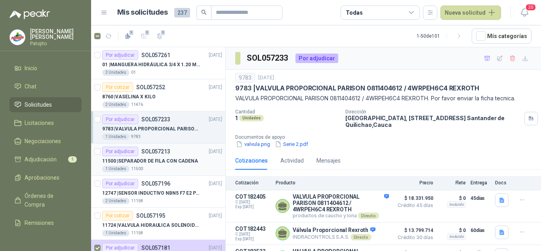
click at [165, 158] on p "11500 | SEPARADOR DE FILA CON CADENA" at bounding box center [150, 161] width 96 height 8
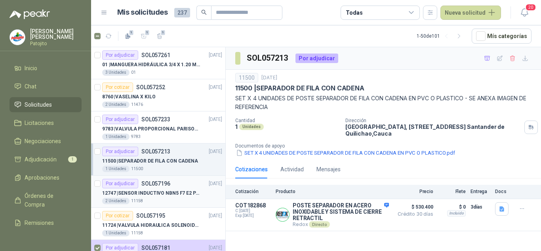
click at [161, 189] on p "12747 | SENSOR INDUCTIVO NBN5 F7 E2 [PERSON_NAME] II" at bounding box center [151, 193] width 99 height 8
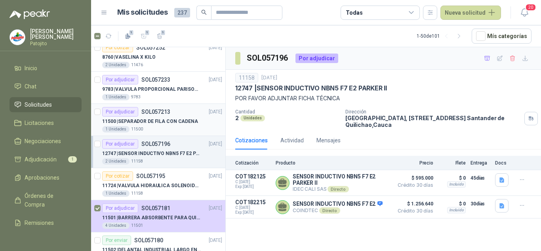
scroll to position [79, 0]
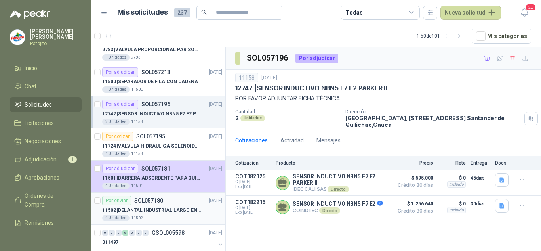
click at [163, 212] on p "11502 | DELANTAL INDUSTRIAL LARGO EN PVC COLOR AMARILLO" at bounding box center [151, 210] width 99 height 8
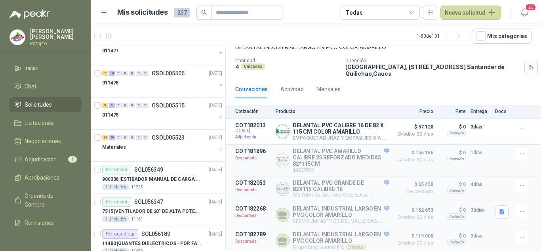
scroll to position [752, 0]
click at [167, 143] on div "Materiales" at bounding box center [159, 146] width 114 height 10
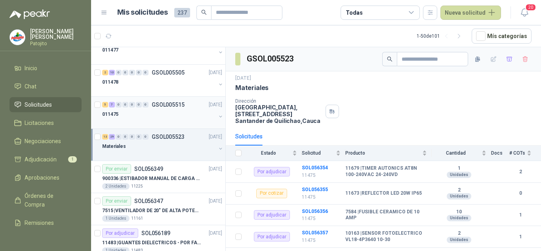
click at [169, 111] on div "011475" at bounding box center [159, 114] width 114 height 10
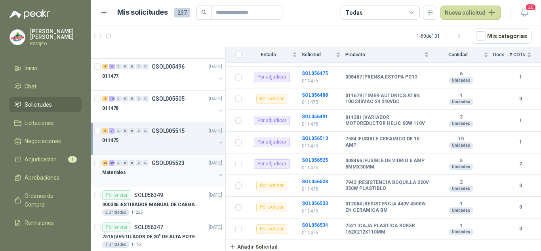
scroll to position [713, 0]
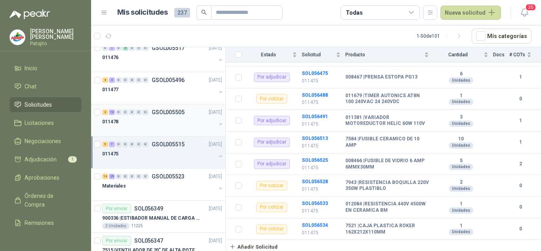
click at [163, 114] on p "GSOL005505" at bounding box center [168, 112] width 33 height 6
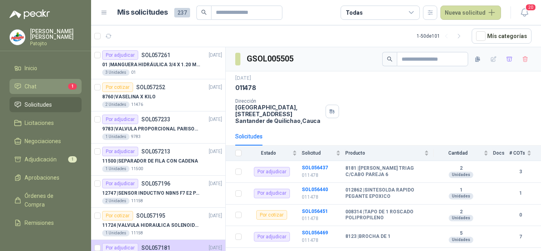
click at [30, 86] on span "Chat" at bounding box center [31, 86] width 12 height 9
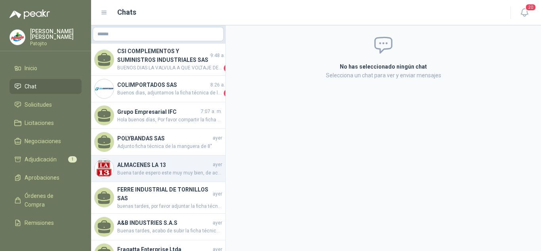
click at [177, 176] on span "Buena tarde espero este muy muy bien, de acuerdo a la informacion que me brinda…" at bounding box center [169, 173] width 105 height 8
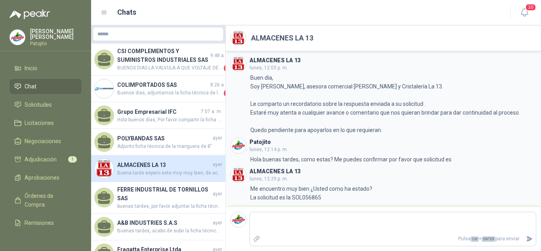
scroll to position [111, 0]
